Goal: Information Seeking & Learning: Learn about a topic

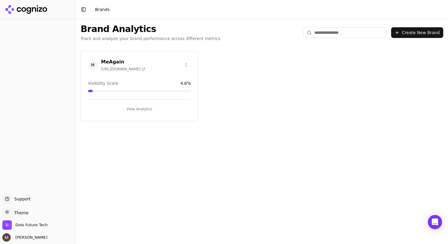
click at [126, 60] on h3 "MeAgain" at bounding box center [123, 61] width 44 height 7
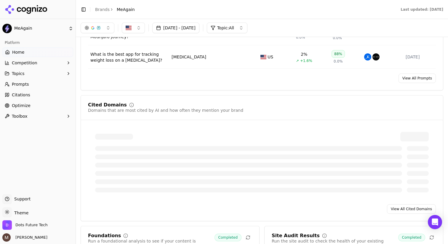
scroll to position [600, 0]
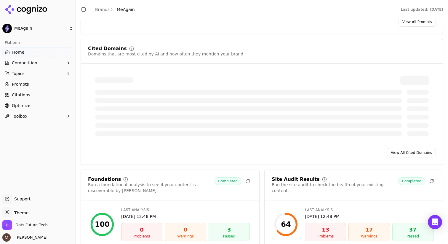
click at [407, 156] on link "View All Cited Domains" at bounding box center [411, 152] width 49 height 9
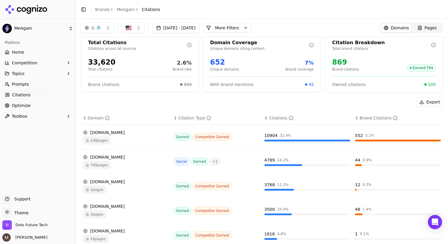
scroll to position [9, 0]
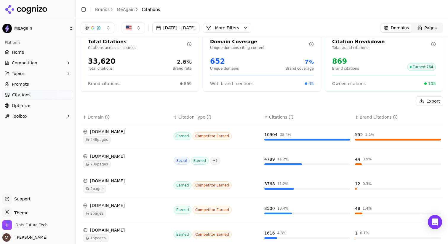
click at [110, 181] on div "[DOMAIN_NAME]" at bounding box center [126, 181] width 86 height 6
